Goal: Information Seeking & Learning: Learn about a topic

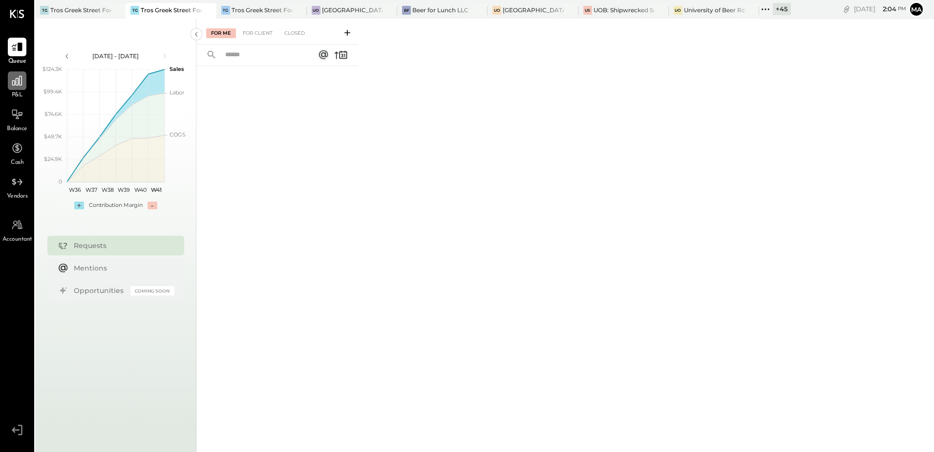
click at [13, 88] on div at bounding box center [17, 80] width 19 height 19
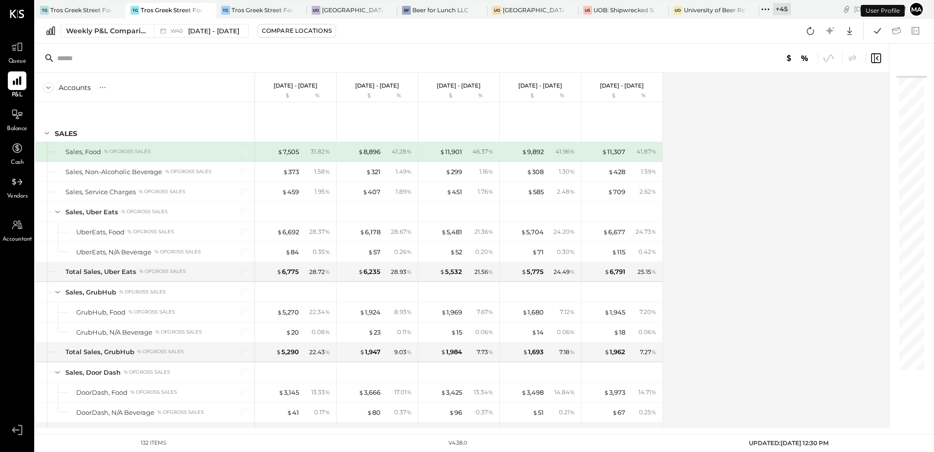
click at [778, 9] on div "+ 45" at bounding box center [782, 9] width 18 height 12
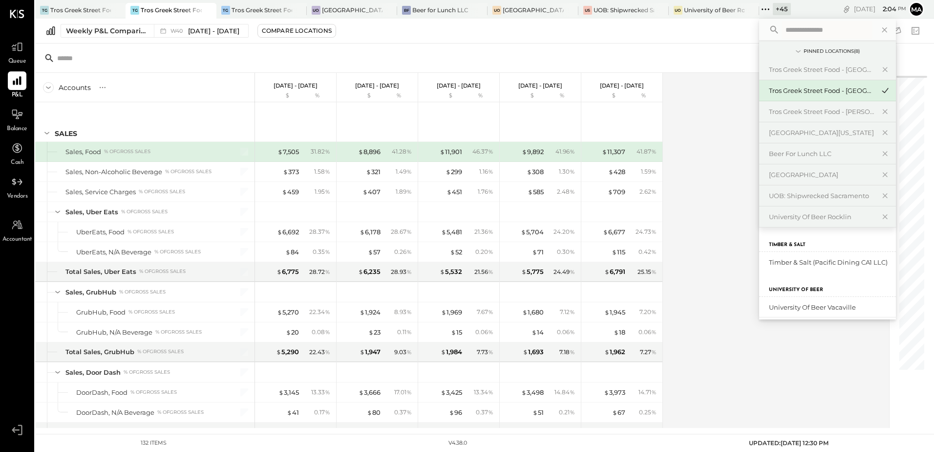
click at [698, 105] on div "Accounts S % GL [DATE] - [DATE] $ % [DATE] - [DATE] $ % [DATE] - [DATE] $ % [DA…" at bounding box center [463, 250] width 856 height 355
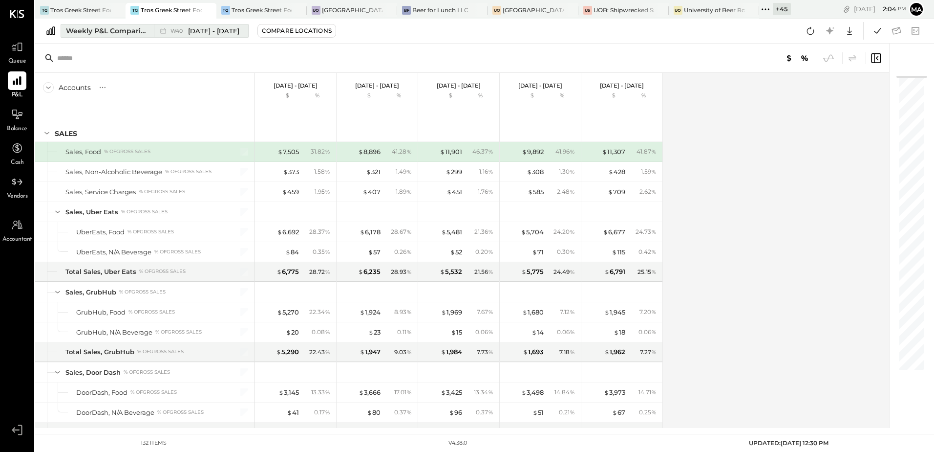
click at [97, 26] on div "Weekly P&L Comparison" at bounding box center [107, 31] width 82 height 10
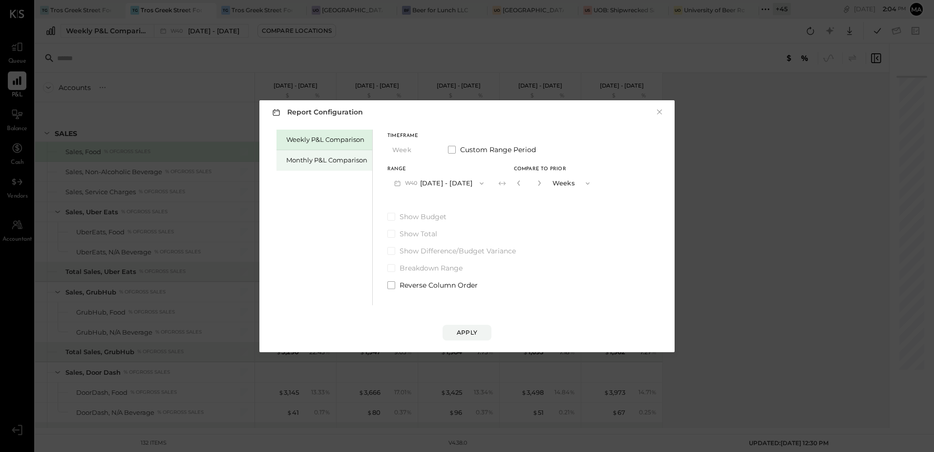
click at [283, 158] on div "Monthly P&L Comparison" at bounding box center [325, 160] width 96 height 21
click at [476, 182] on icon "button" at bounding box center [480, 183] width 8 height 8
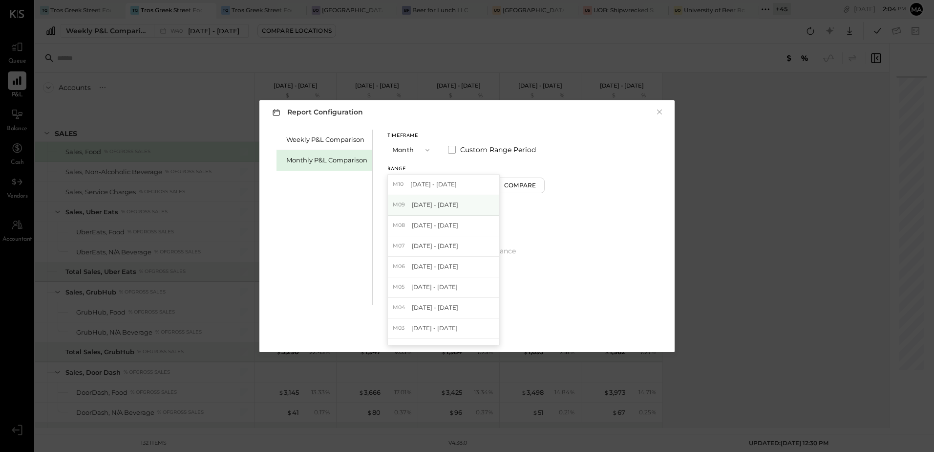
click at [448, 207] on span "[DATE] - [DATE]" at bounding box center [435, 204] width 46 height 8
click at [512, 183] on div "Compare" at bounding box center [522, 185] width 32 height 8
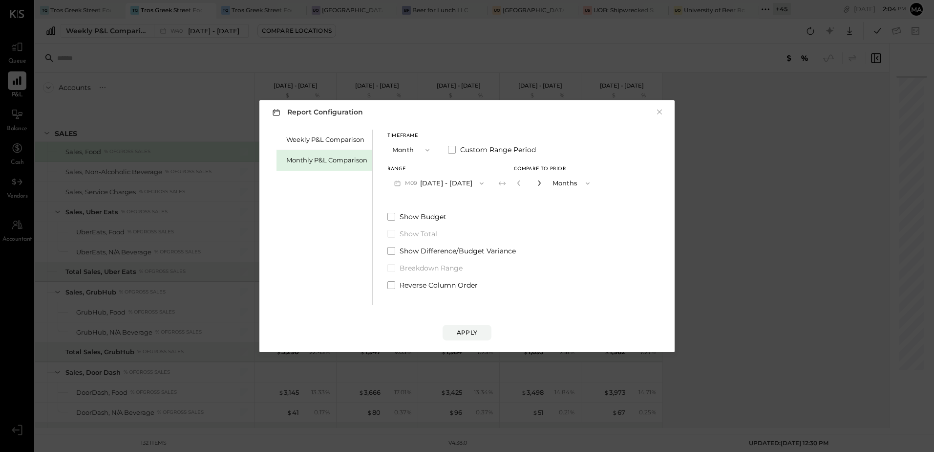
click at [537, 185] on icon "button" at bounding box center [540, 183] width 6 height 6
type input "*"
click at [467, 333] on div "Apply" at bounding box center [467, 332] width 21 height 8
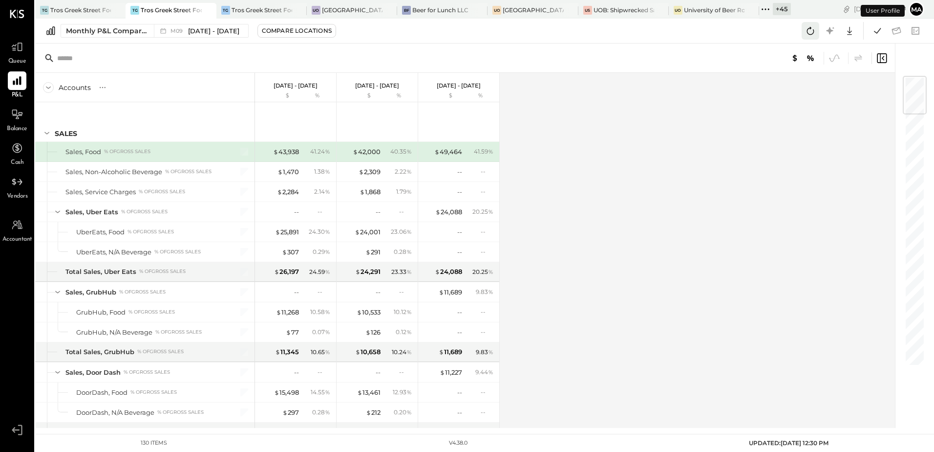
click at [812, 34] on icon at bounding box center [810, 30] width 13 height 13
